Goal: Task Accomplishment & Management: Manage account settings

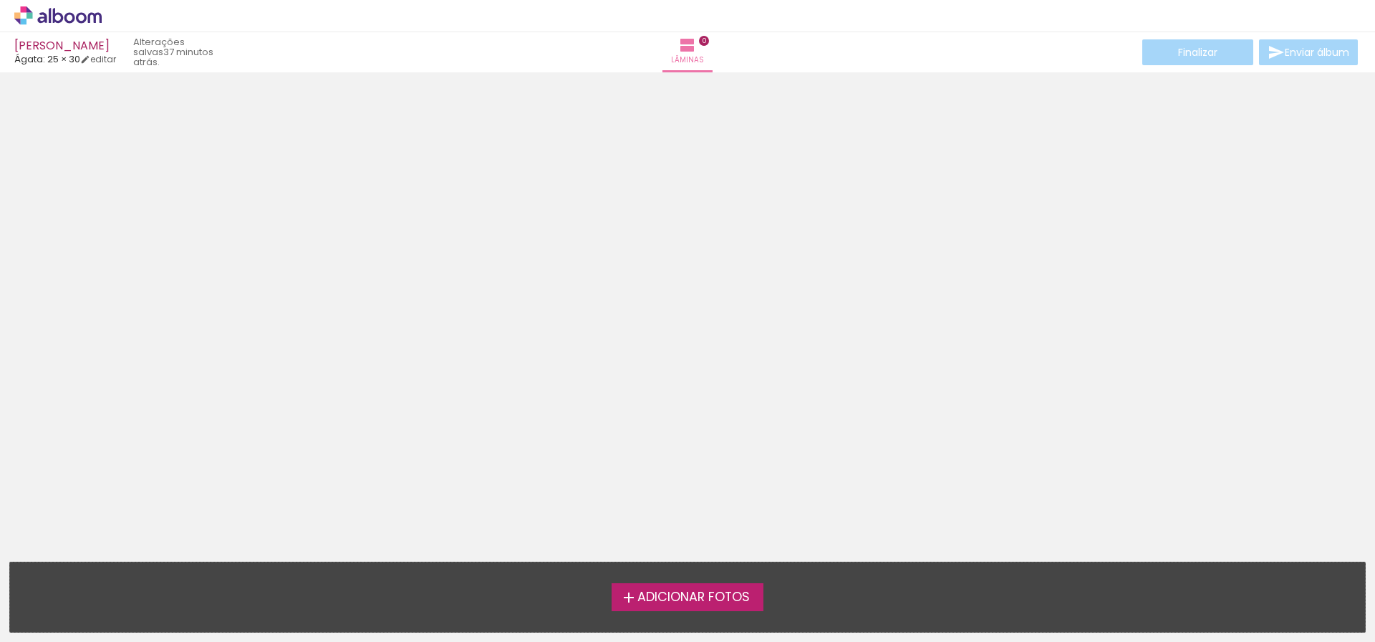
click at [642, 604] on span "Adicionar Fotos" at bounding box center [694, 597] width 112 height 13
click at [0, 0] on input "file" at bounding box center [0, 0] width 0 height 0
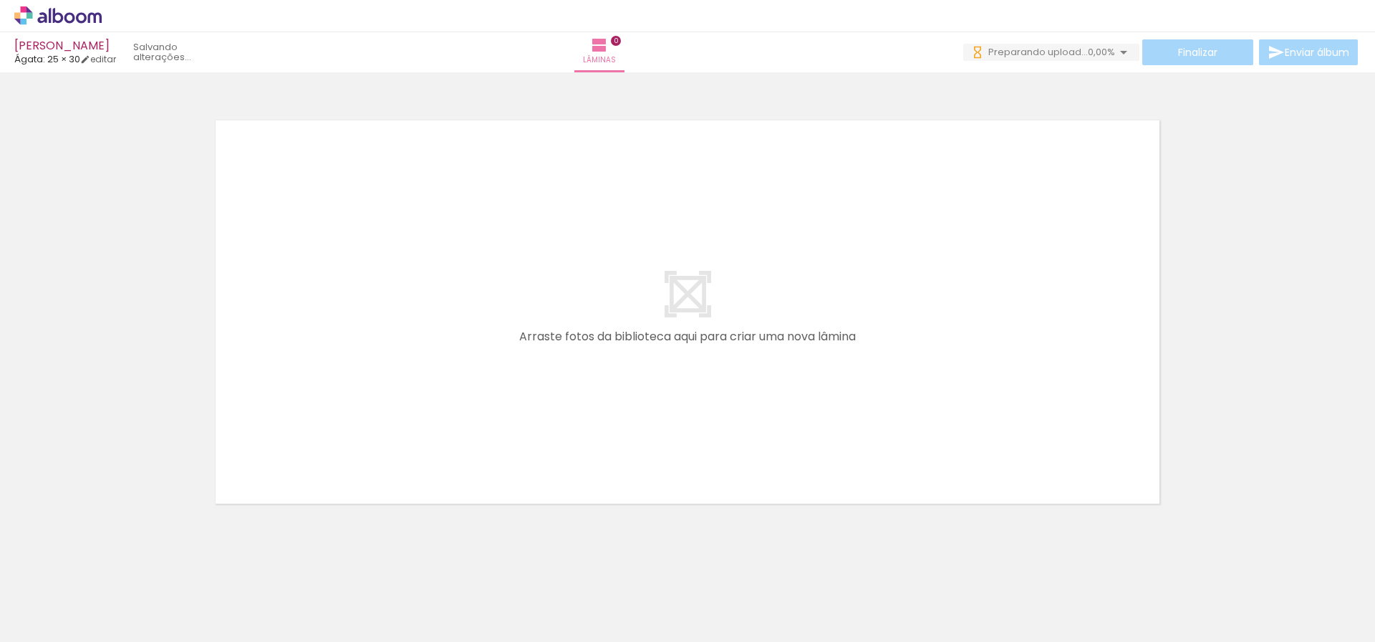
click at [673, 353] on quentale-layouter at bounding box center [688, 311] width 960 height 399
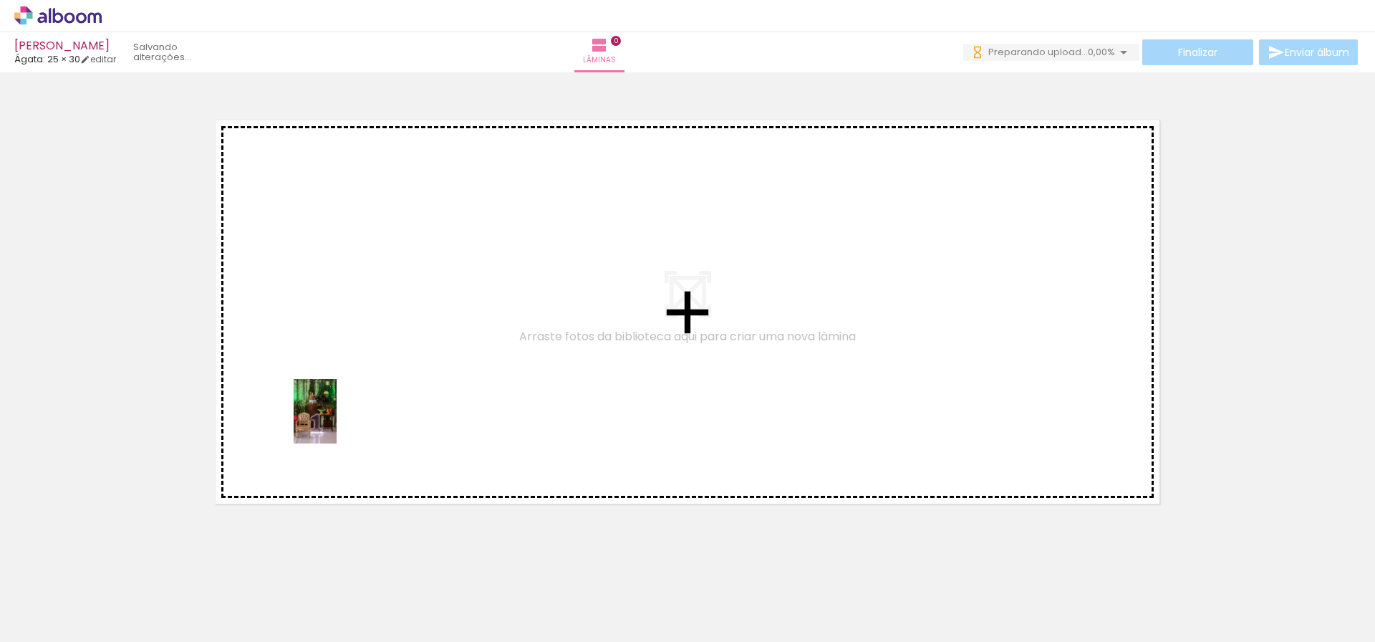
drag, startPoint x: 150, startPoint y: 602, endPoint x: 337, endPoint y: 422, distance: 258.9
click at [337, 422] on quentale-workspace at bounding box center [687, 321] width 1375 height 642
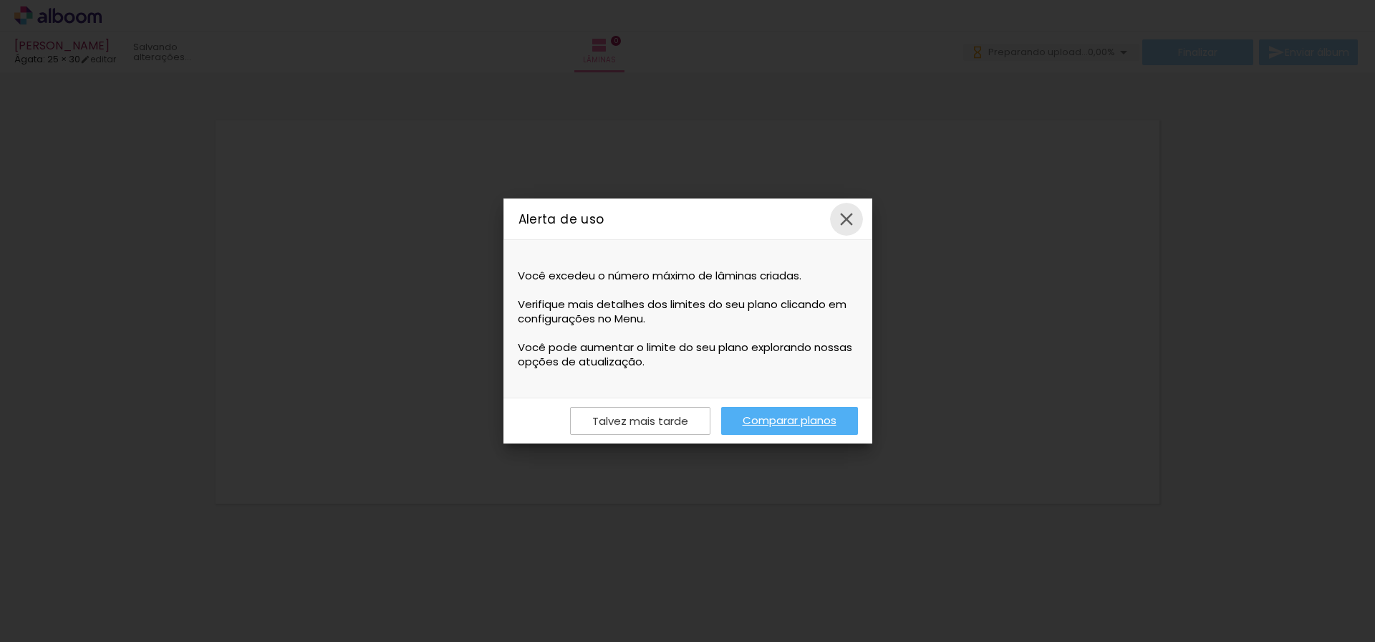
click at [847, 217] on iron-icon at bounding box center [846, 218] width 21 height 21
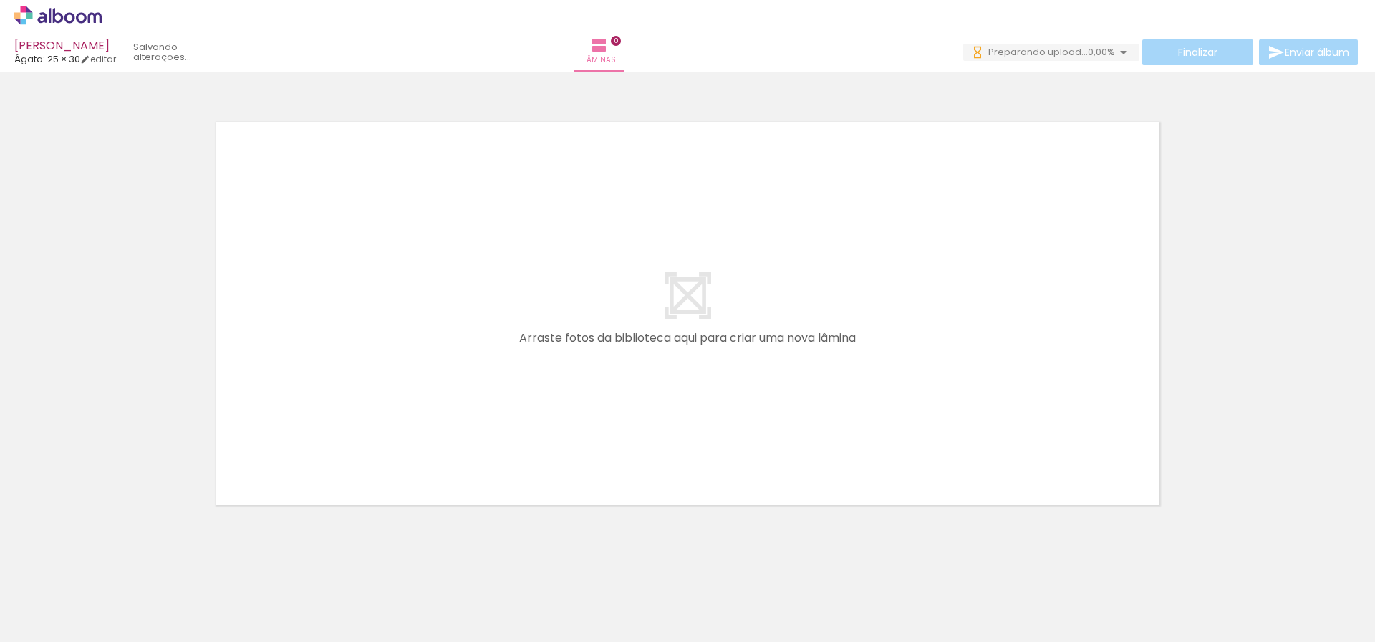
click at [714, 198] on quentale-layouter at bounding box center [688, 313] width 960 height 399
click at [1118, 52] on iron-icon at bounding box center [1123, 52] width 17 height 17
click at [1117, 52] on iron-icon at bounding box center [1123, 52] width 17 height 17
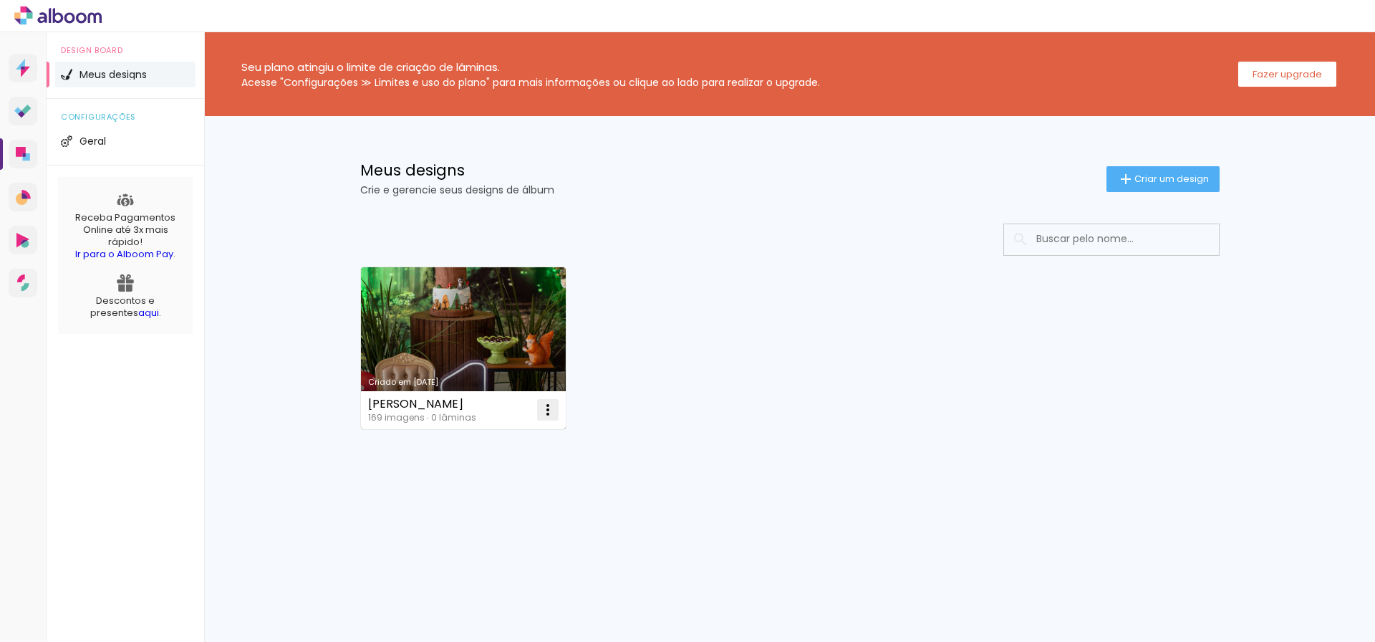
click at [552, 408] on iron-icon at bounding box center [547, 409] width 17 height 17
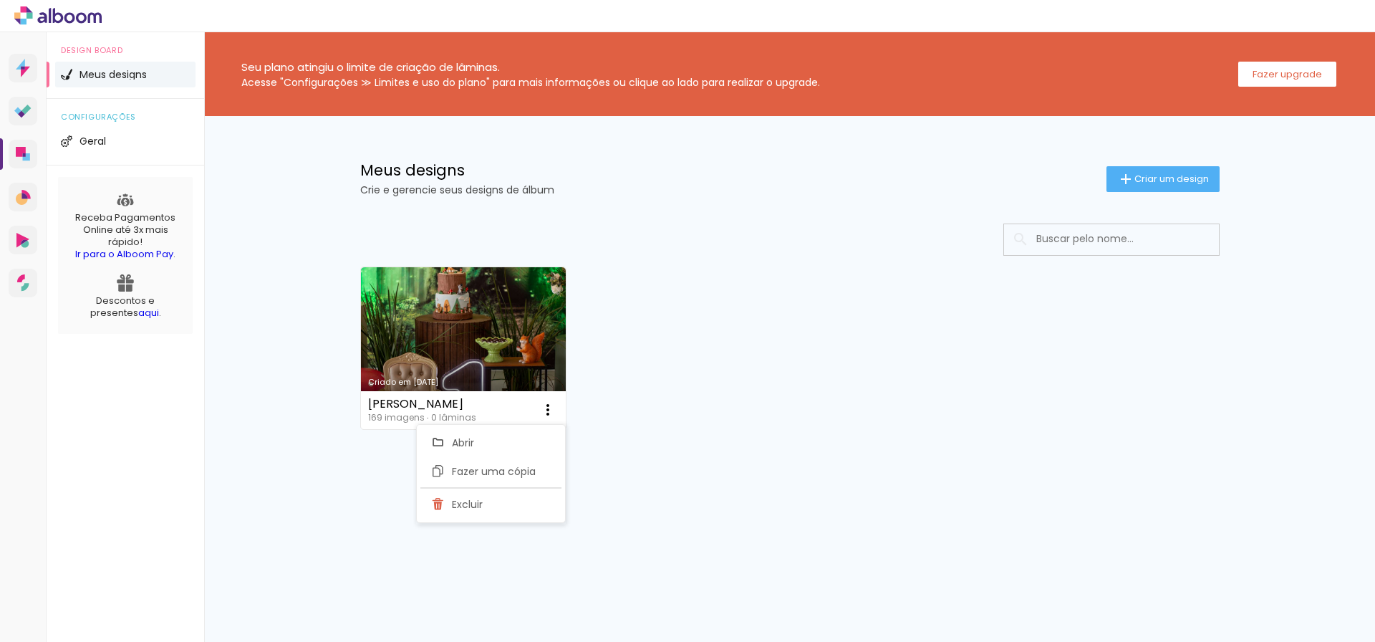
click at [698, 408] on div "Criado em 05/10/25 João Miguel 169 imagens ∙ 0 lâminas Abrir Fazer uma cópia Ex…" at bounding box center [790, 347] width 872 height 175
click at [284, 62] on div "Seu plano atingiu o limite de criação de lâminas." at bounding box center [530, 67] width 579 height 11
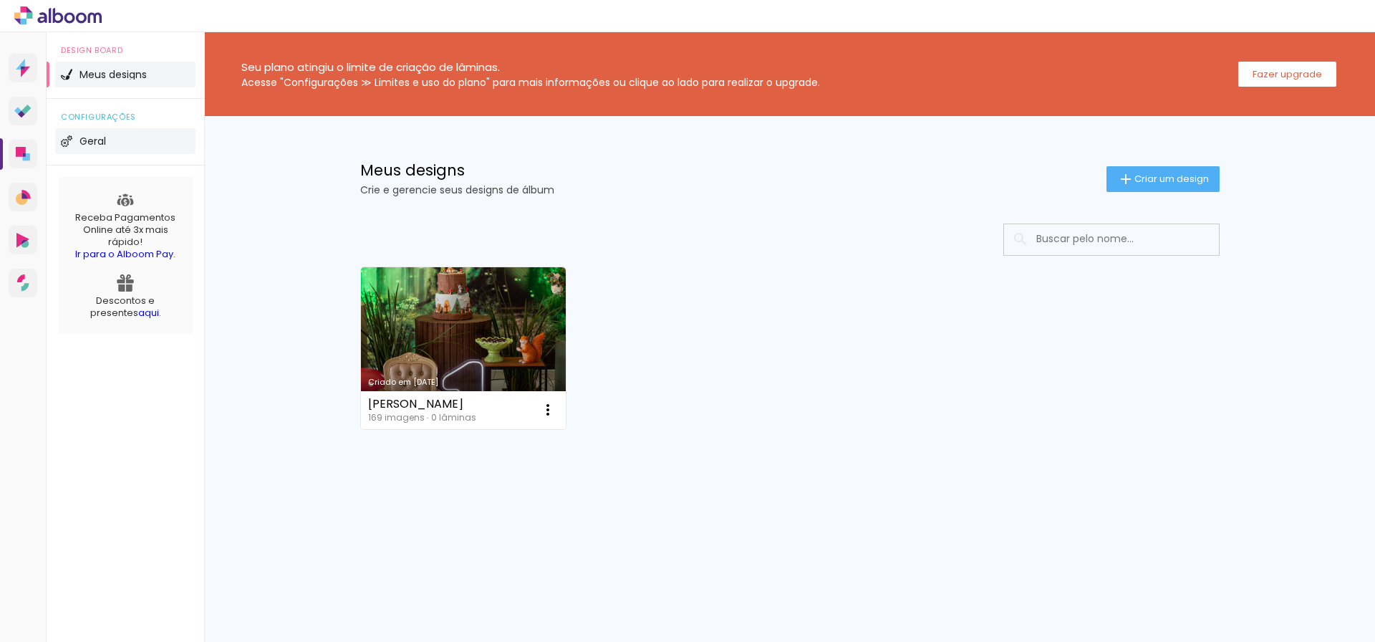
click at [94, 137] on span "Geral" at bounding box center [93, 141] width 27 height 10
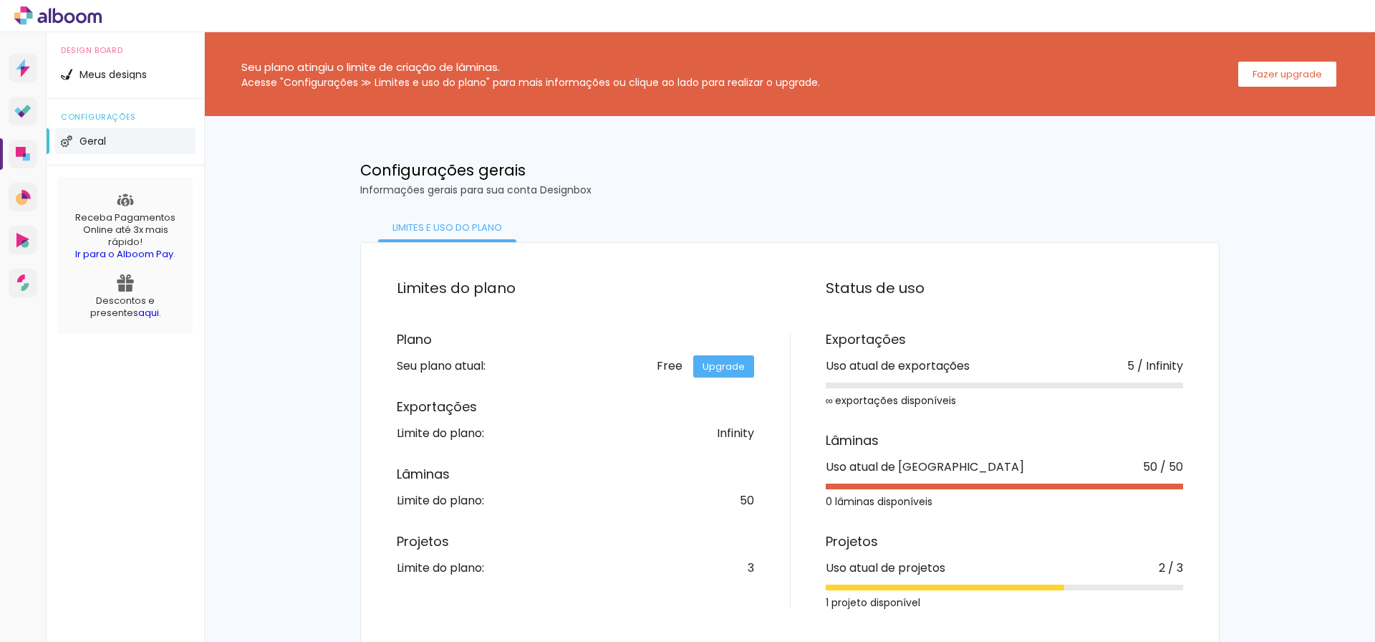
click at [663, 365] on div "Free Upgrade" at bounding box center [705, 365] width 97 height 11
click at [740, 489] on div "Lâminas Limite do plano: 50" at bounding box center [575, 487] width 357 height 39
click at [740, 495] on div "50" at bounding box center [747, 500] width 14 height 11
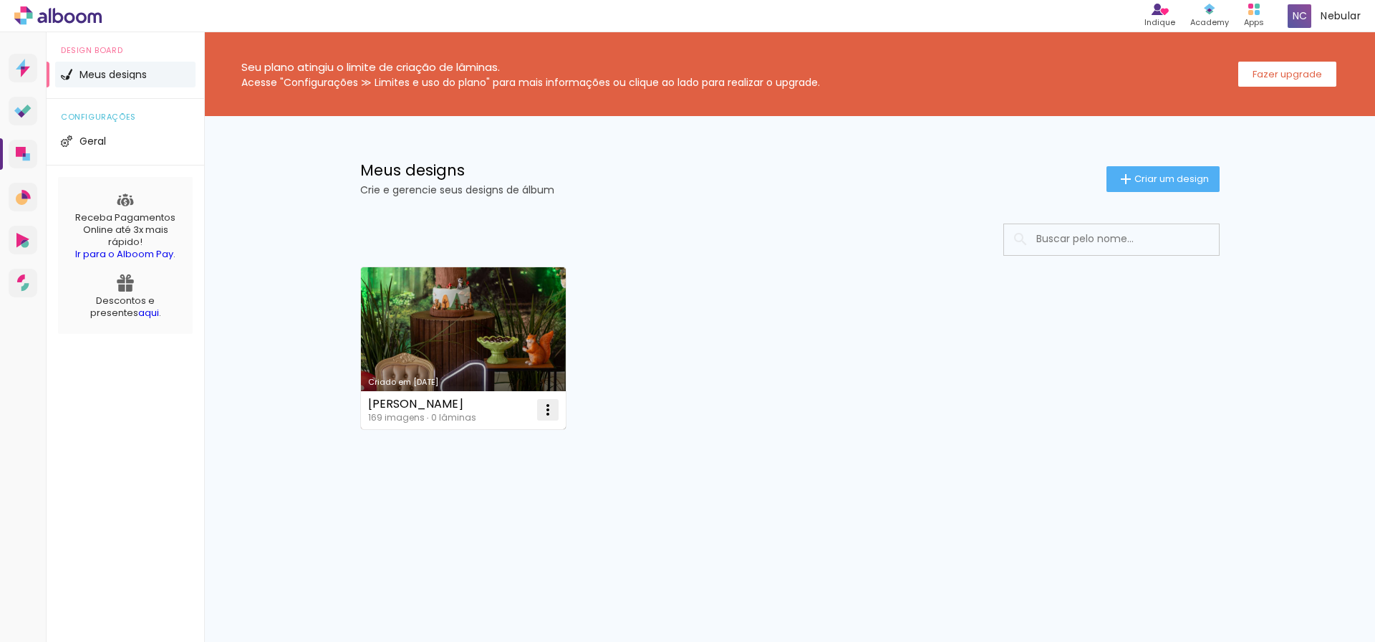
click at [549, 412] on iron-icon at bounding box center [547, 409] width 17 height 17
click at [502, 504] on paper-item "Excluir" at bounding box center [490, 504] width 141 height 29
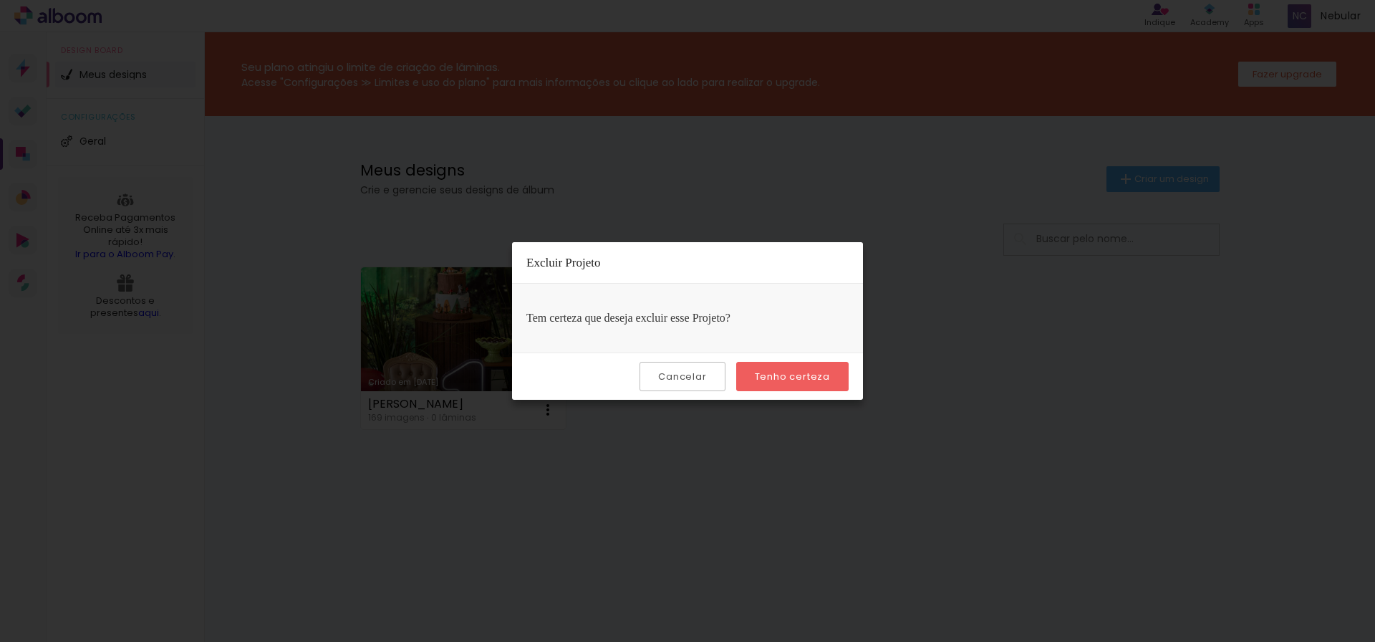
click at [0, 0] on slot "Tenho certeza" at bounding box center [0, 0] width 0 height 0
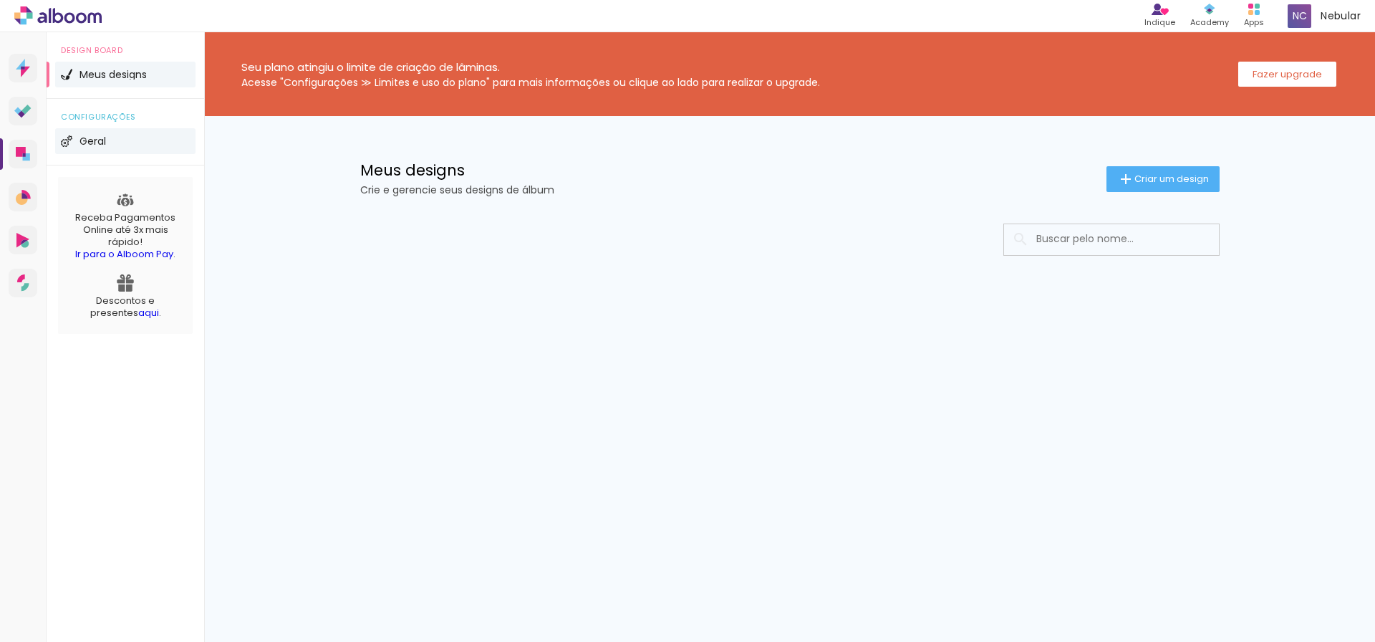
click at [97, 146] on li "Geral" at bounding box center [125, 141] width 140 height 26
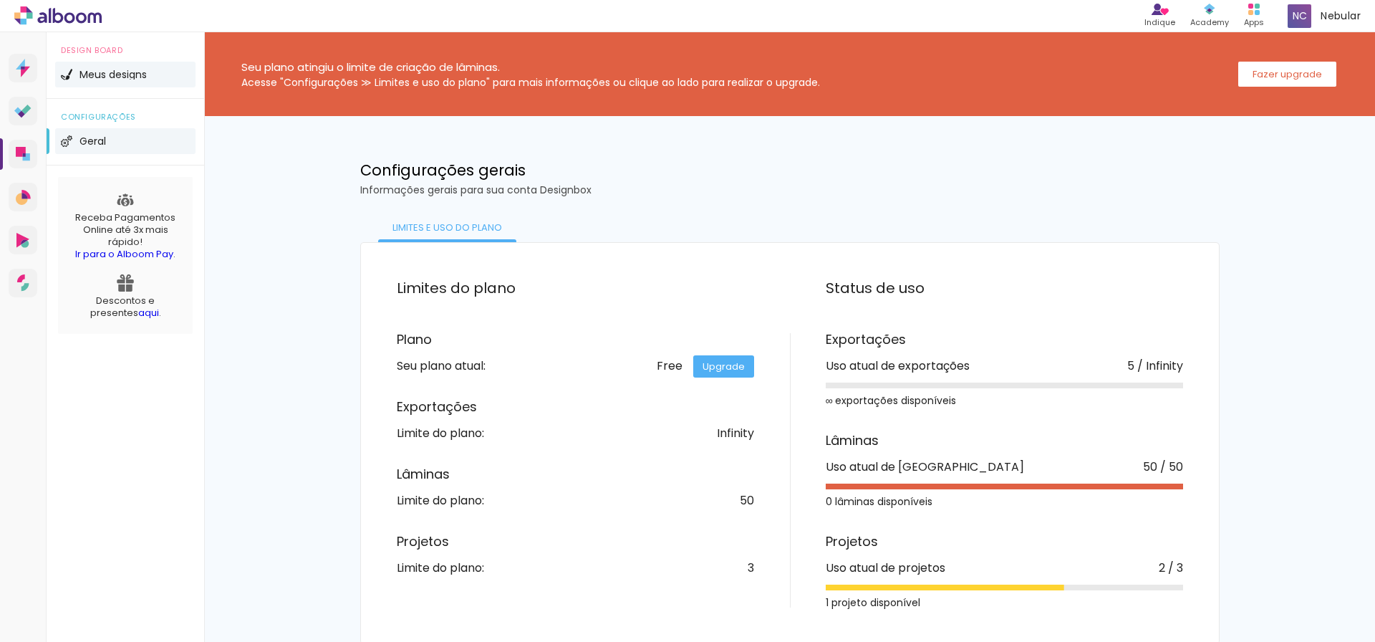
click at [114, 70] on span "Meus designs" at bounding box center [113, 74] width 67 height 10
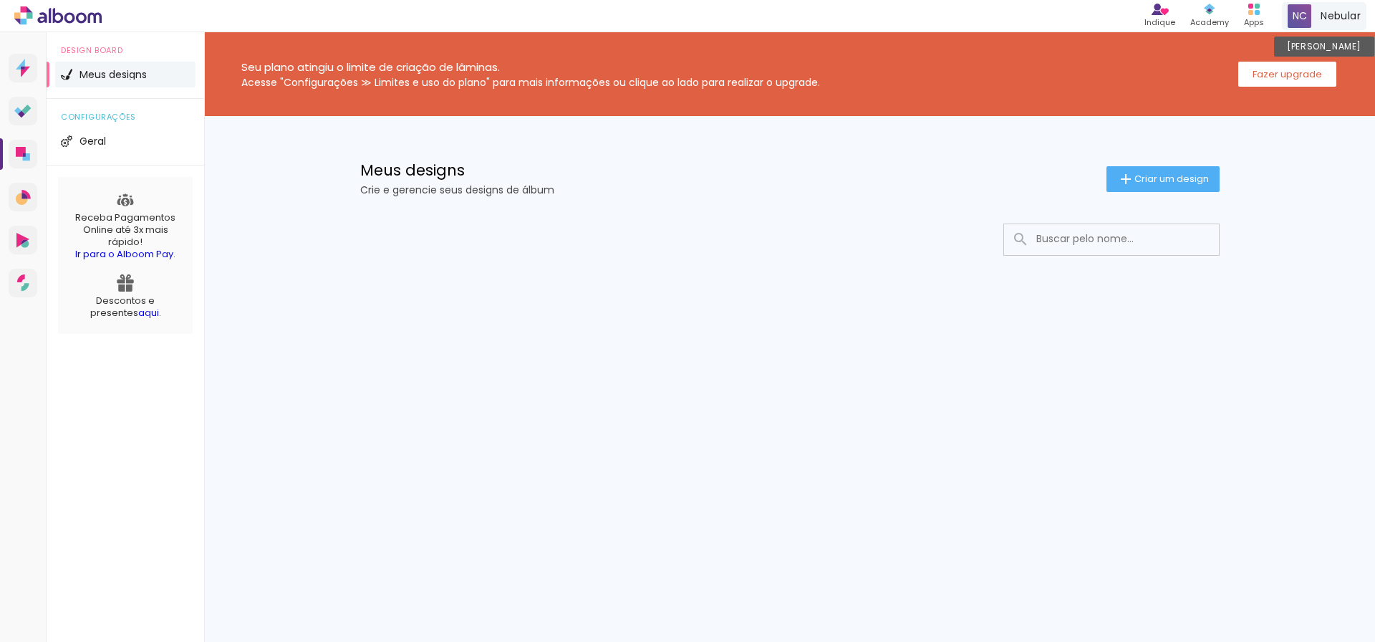
click at [1321, 15] on span "Nebular" at bounding box center [1341, 16] width 40 height 15
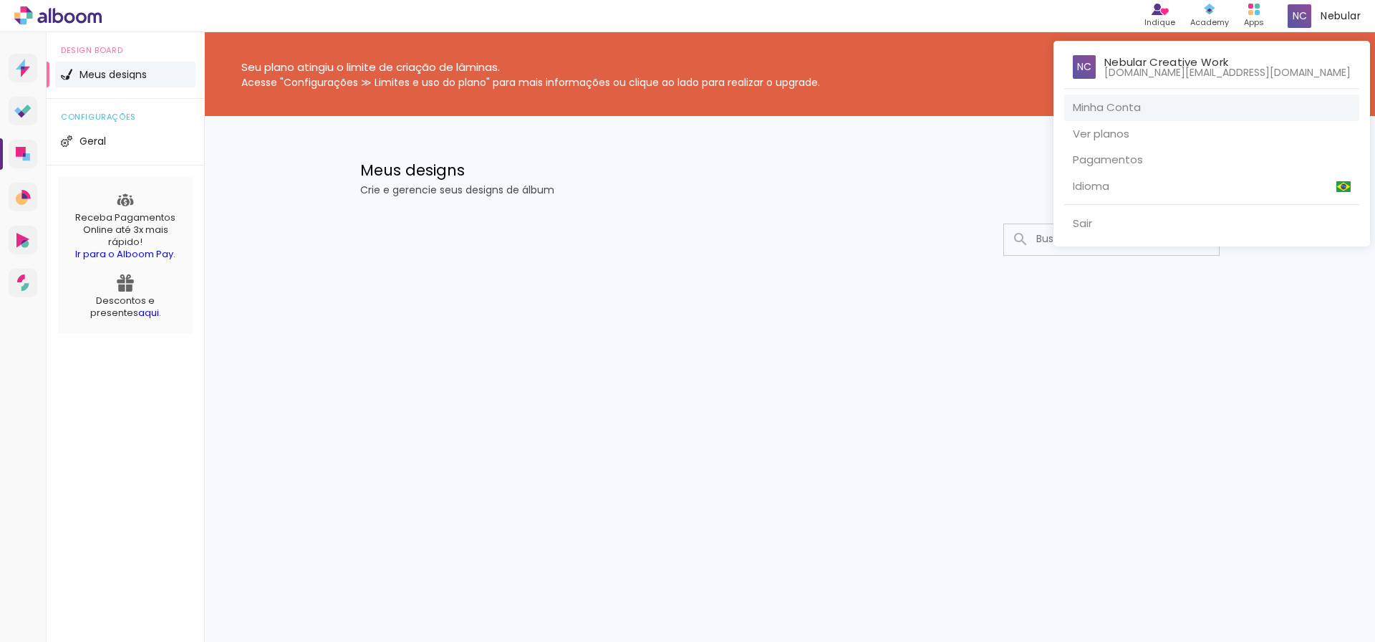
click at [1245, 110] on link "Minha Conta" at bounding box center [1211, 108] width 295 height 27
